Goal: Task Accomplishment & Management: Use online tool/utility

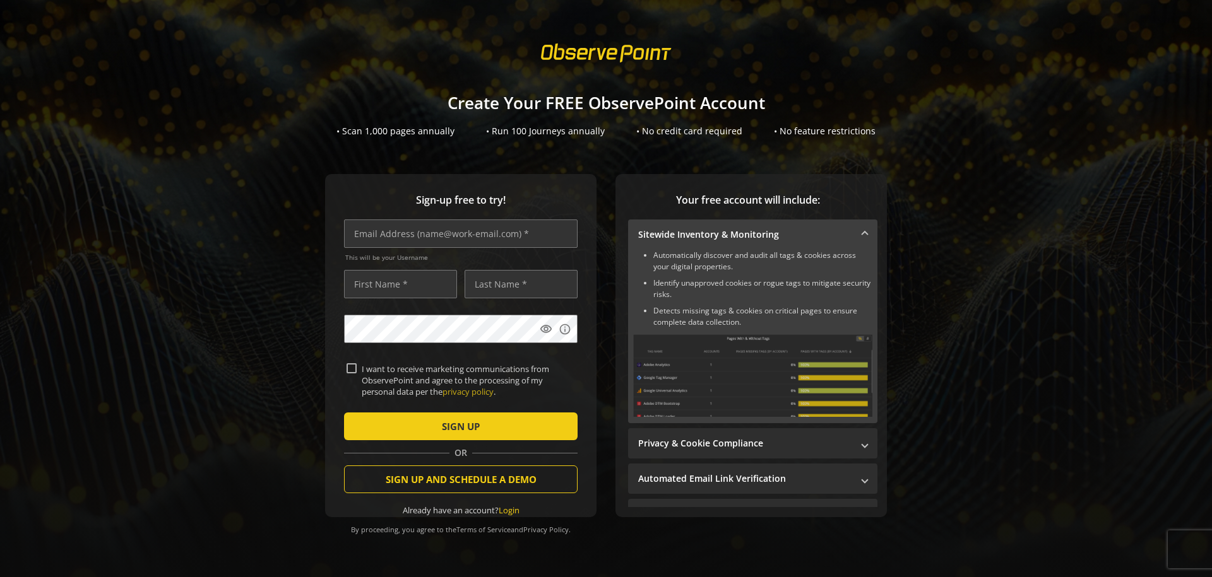
scroll to position [72, 0]
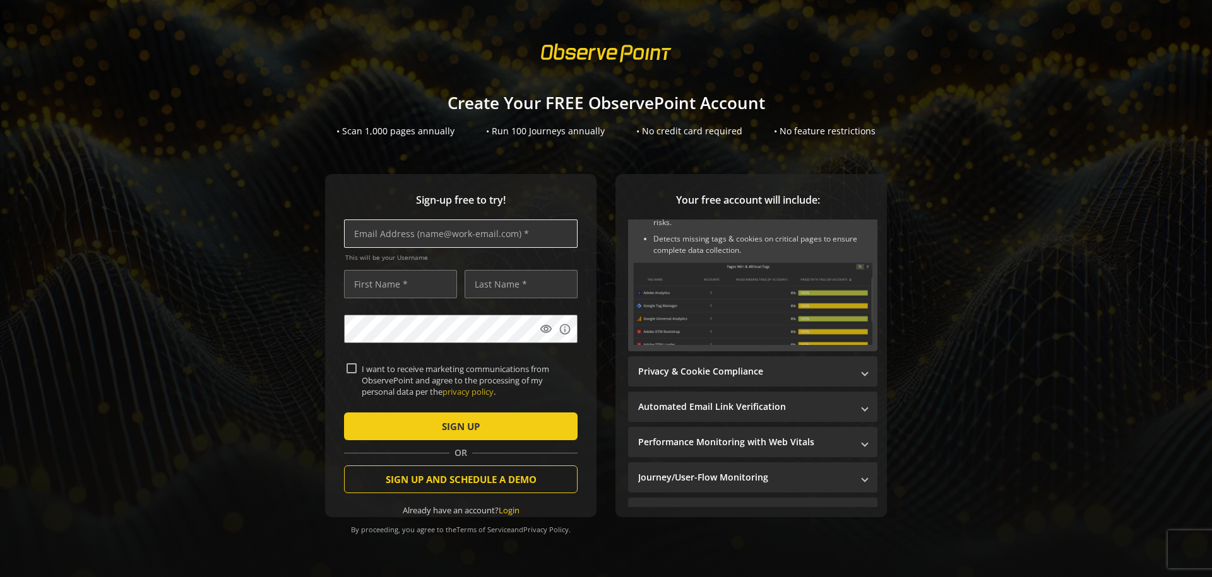
click at [364, 242] on input "text" at bounding box center [461, 234] width 234 height 28
type input "[DOMAIN_NAME]"
click at [358, 286] on input "text" at bounding box center [400, 284] width 113 height 28
type input "cciatto"
click at [481, 287] on input "text" at bounding box center [521, 284] width 113 height 28
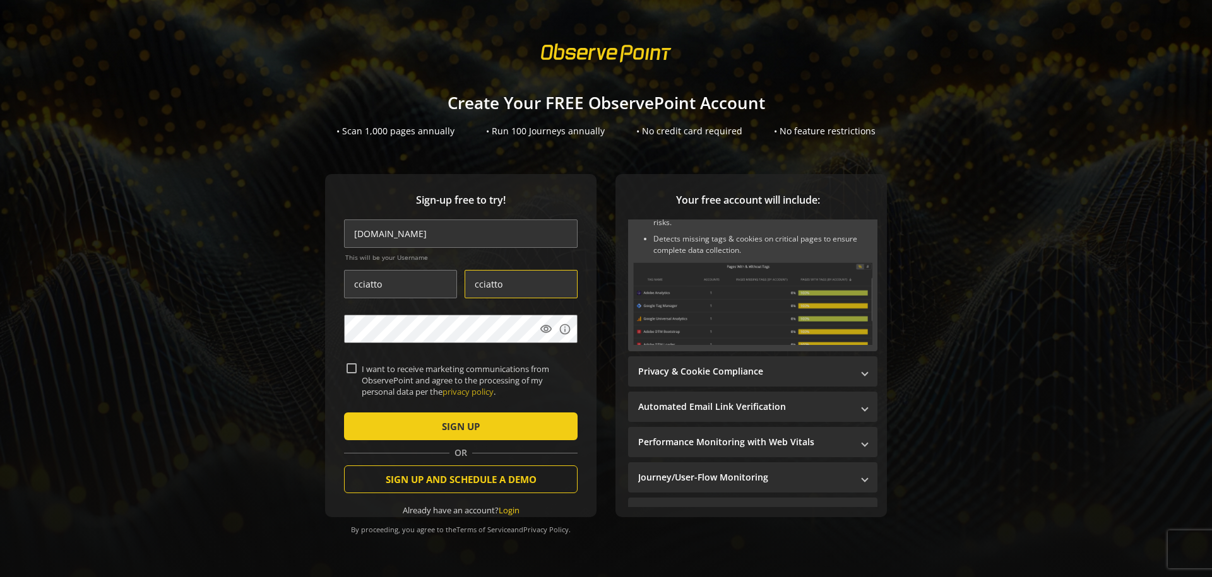
type input "cciatto"
click at [545, 330] on mat-icon "visibility" at bounding box center [546, 329] width 13 height 13
click at [348, 371] on input "I want to receive marketing communications from ObservePoint and agree to the p…" at bounding box center [351, 369] width 10 height 10
checkbox input "false"
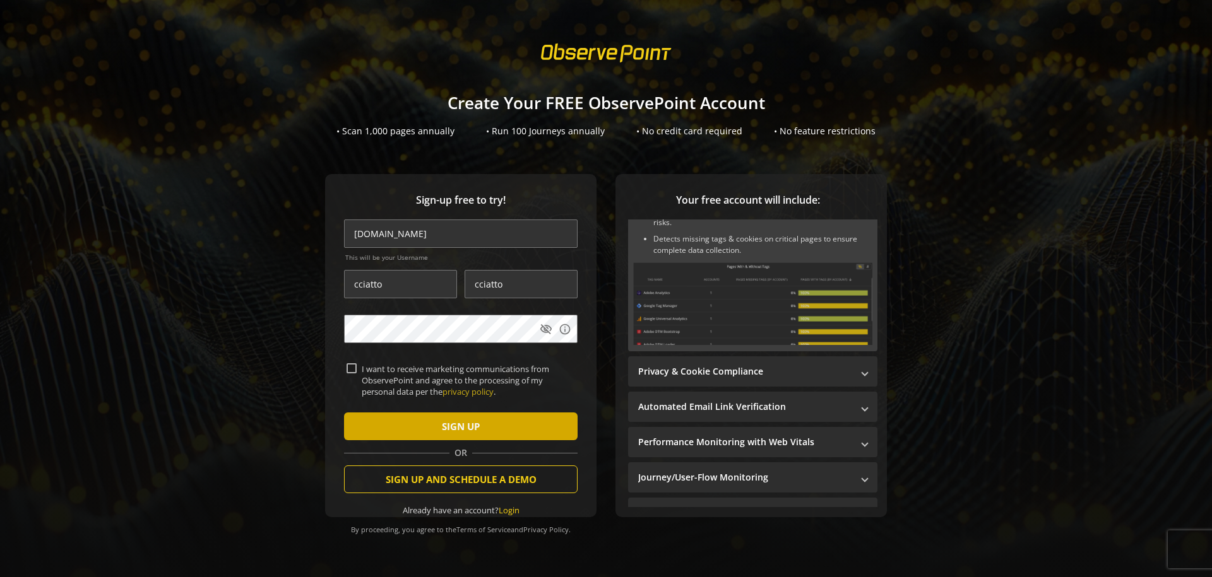
click at [454, 425] on span "SIGN UP" at bounding box center [461, 426] width 38 height 23
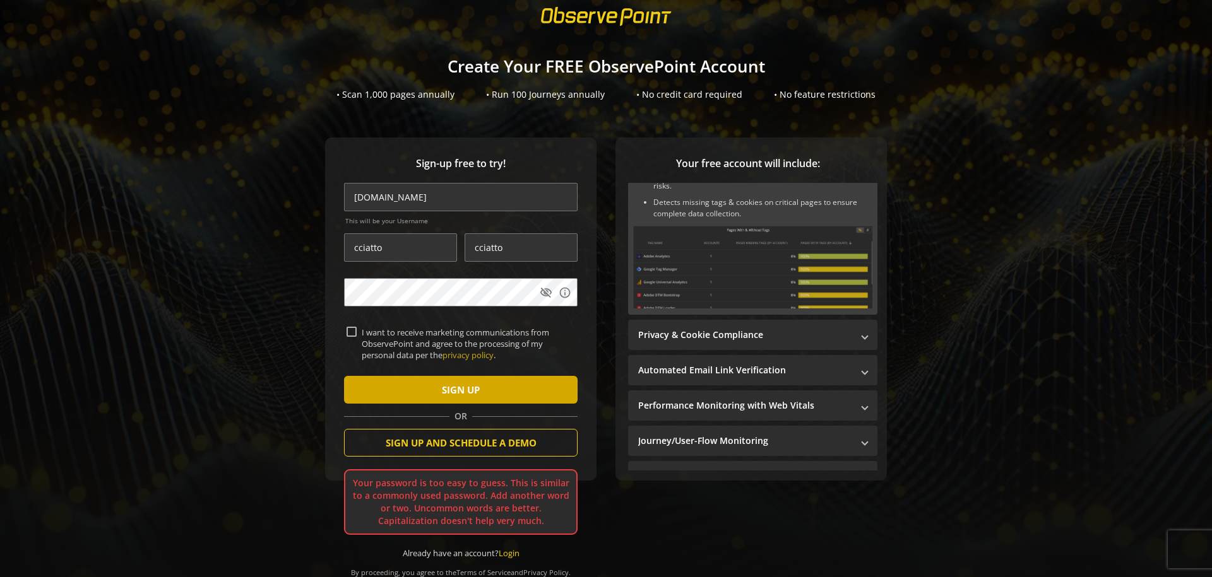
scroll to position [42, 0]
click at [427, 381] on span "submit" at bounding box center [461, 390] width 234 height 30
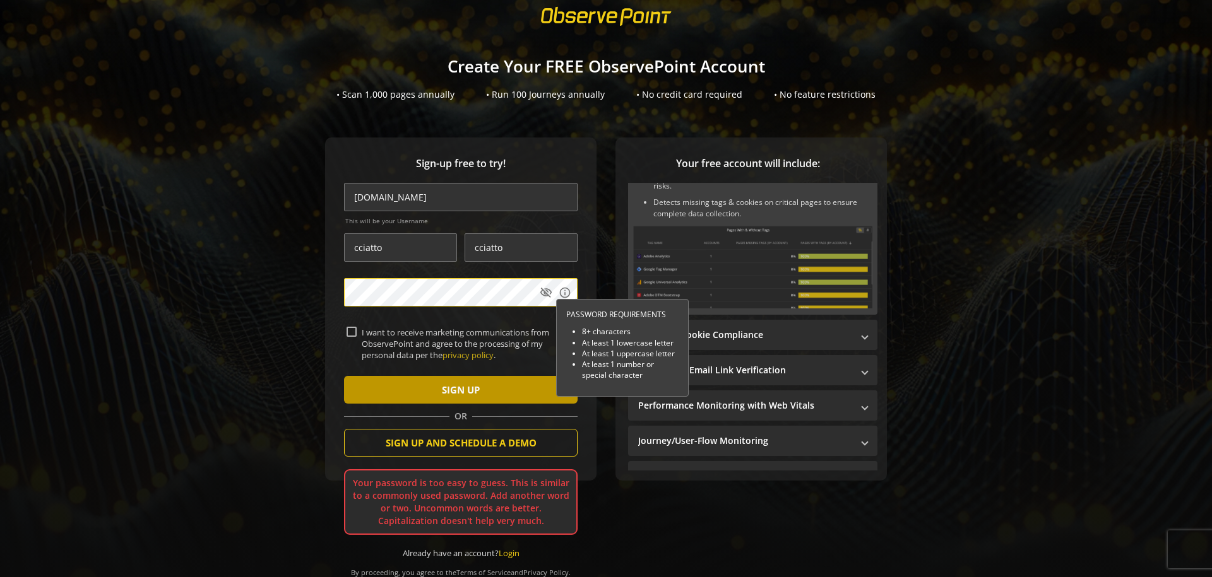
scroll to position [11, 0]
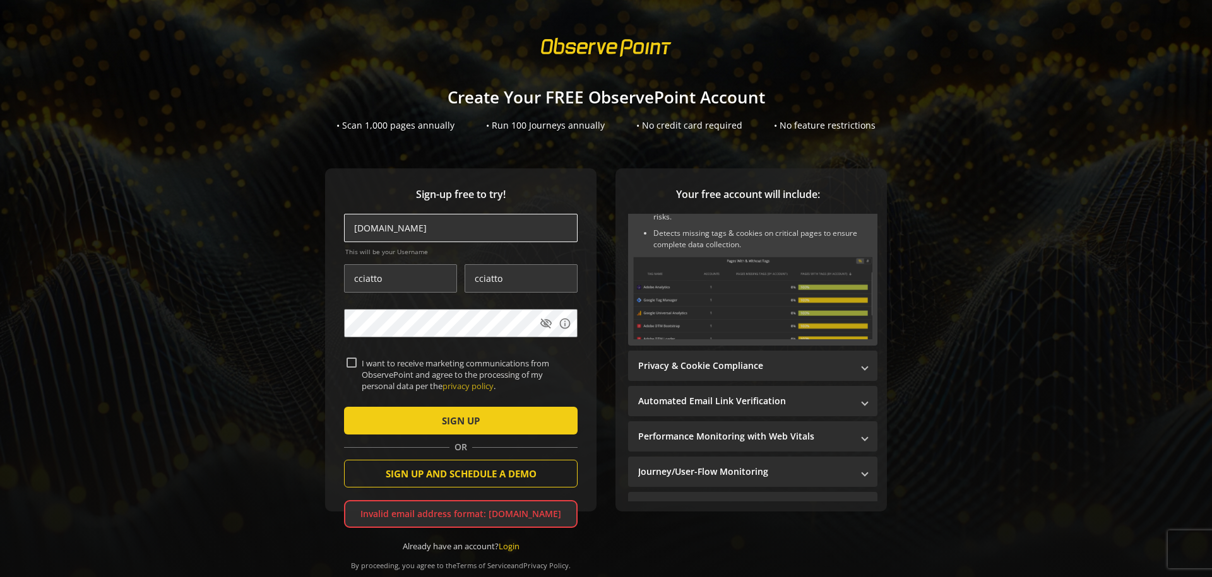
click at [379, 227] on input "[DOMAIN_NAME]" at bounding box center [461, 228] width 234 height 28
click at [435, 218] on input "[EMAIL_ADDRESS][DOMAIN_NAME]" at bounding box center [461, 228] width 234 height 28
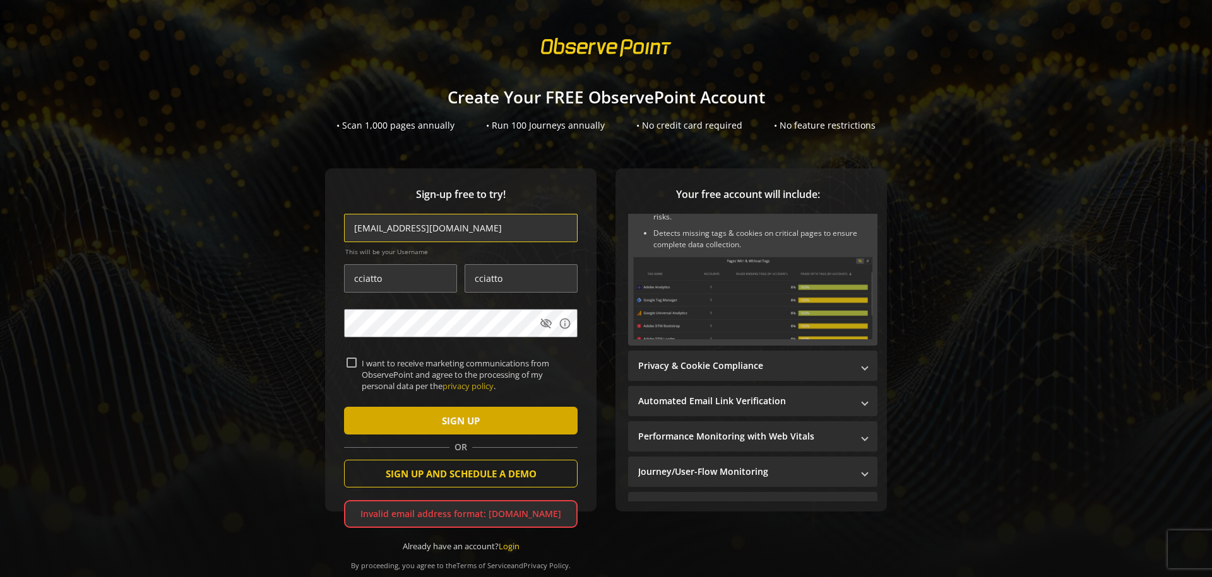
type input "[EMAIL_ADDRESS][DOMAIN_NAME]"
click at [442, 421] on span "SIGN UP" at bounding box center [461, 421] width 38 height 23
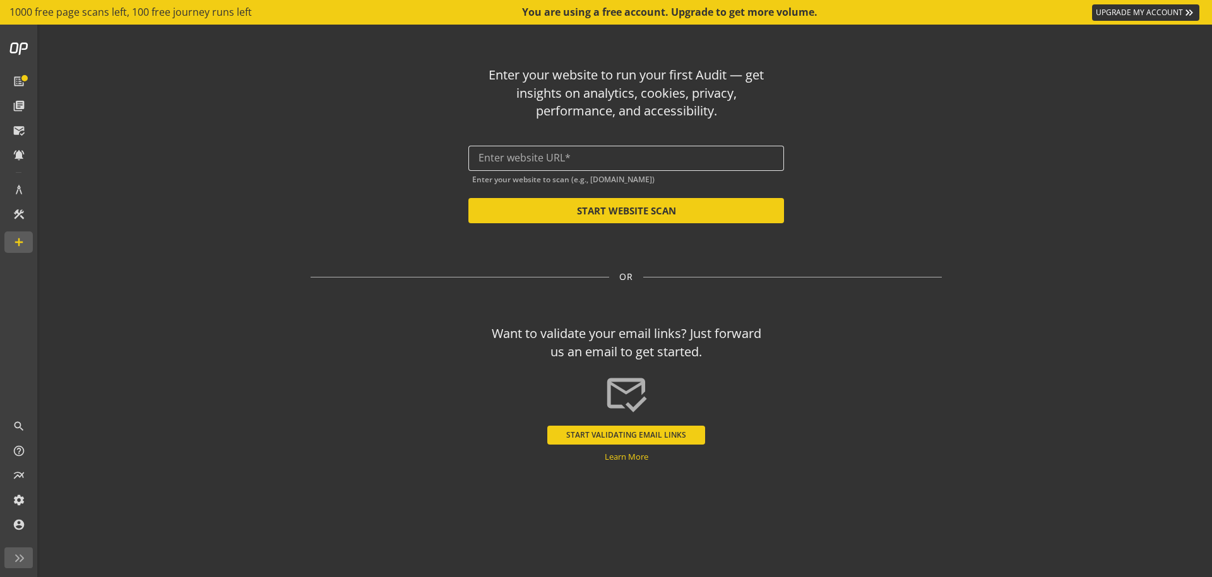
click at [506, 155] on input "text" at bounding box center [625, 158] width 295 height 12
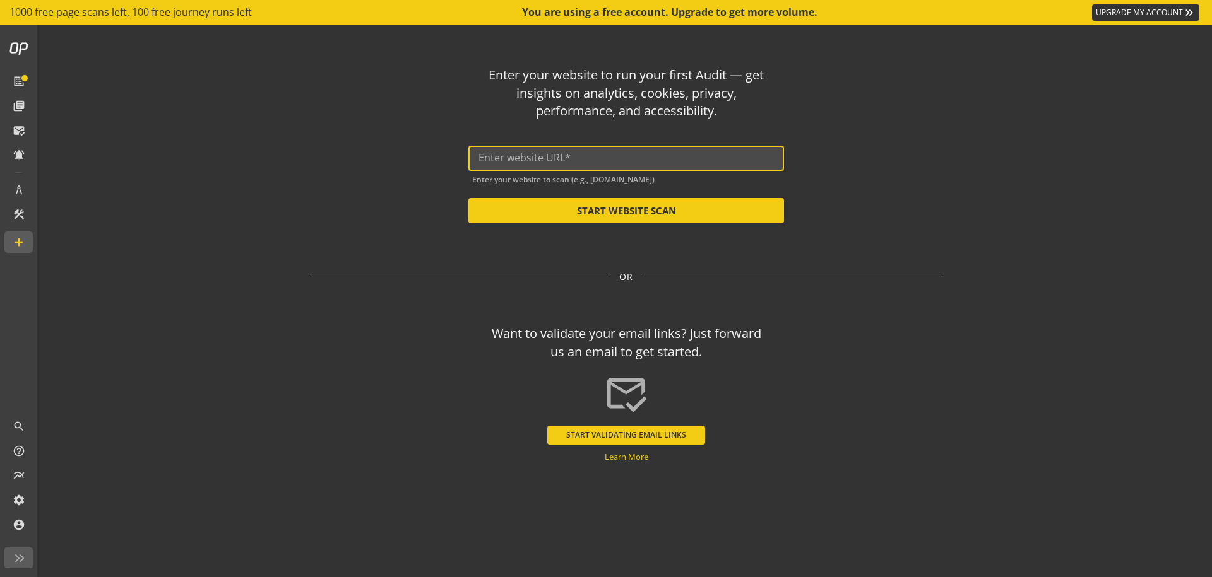
paste input "[DOMAIN_NAME]"
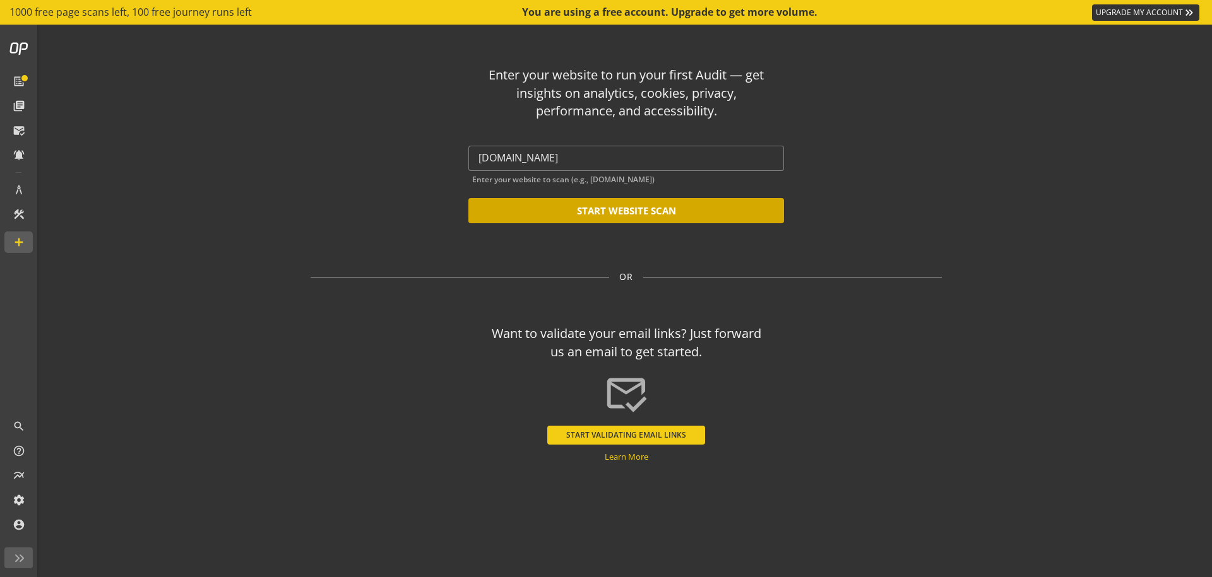
click at [637, 211] on button "START WEBSITE SCAN" at bounding box center [626, 210] width 316 height 25
type input "[URL][DOMAIN_NAME]"
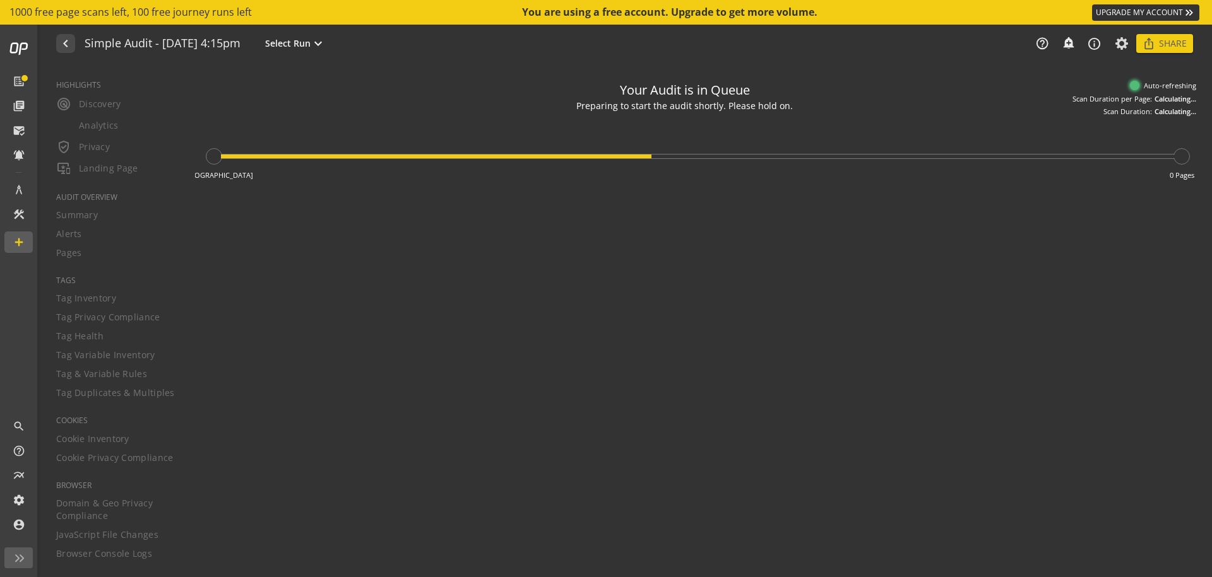
type textarea "Notes can include: -a description of what this audit is validating -changes in …"
